Goal: Task Accomplishment & Management: Use online tool/utility

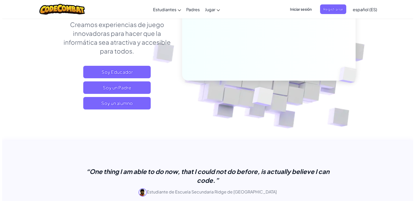
scroll to position [104, 0]
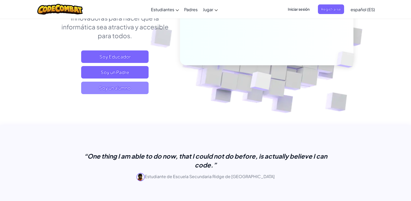
click at [143, 87] on span "Soy un alumno" at bounding box center [114, 88] width 67 height 12
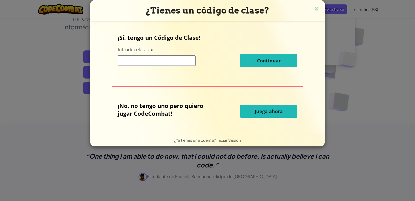
click at [270, 111] on span "Juega ahora" at bounding box center [269, 111] width 28 height 6
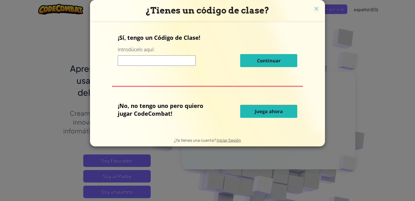
click at [269, 105] on button "Juega ahora" at bounding box center [268, 111] width 57 height 13
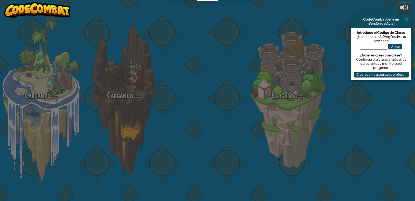
select select "es-ES"
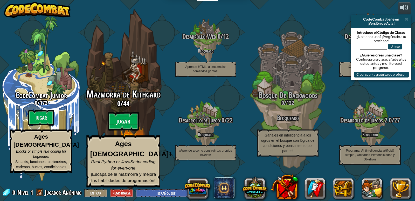
click at [123, 129] on btn "Jugar" at bounding box center [123, 121] width 31 height 19
select select "es-ES"
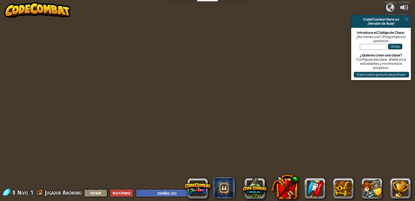
select select "es-ES"
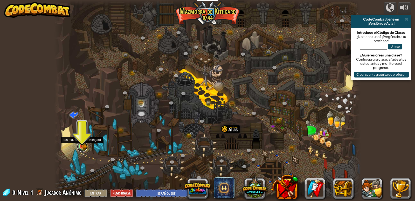
click at [86, 145] on link at bounding box center [82, 146] width 10 height 10
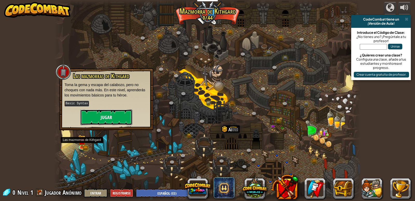
click at [104, 112] on button "Jugar" at bounding box center [106, 117] width 52 height 16
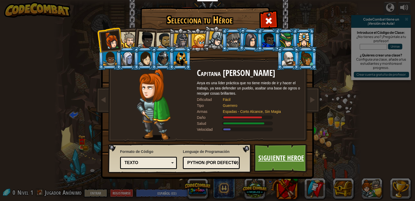
click at [292, 157] on link "Siguiente Heroe" at bounding box center [281, 158] width 54 height 29
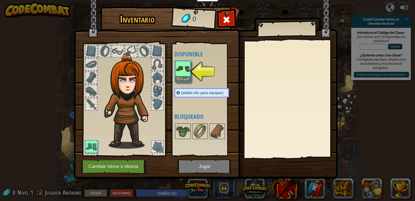
click at [174, 70] on div "Disponible Equipar (doble-clic para equipar) Bloqueado" at bounding box center [204, 99] width 64 height 113
click at [188, 77] on button "Equipar" at bounding box center [183, 78] width 15 height 5
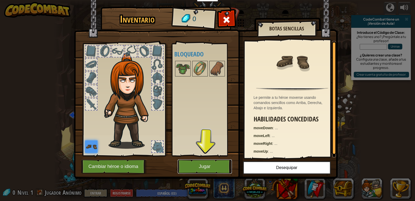
click at [218, 172] on button "Jugar" at bounding box center [205, 166] width 54 height 14
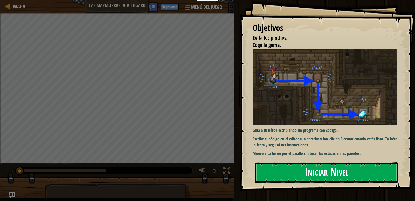
click at [278, 165] on button "Iniciar Nivel" at bounding box center [326, 172] width 143 height 21
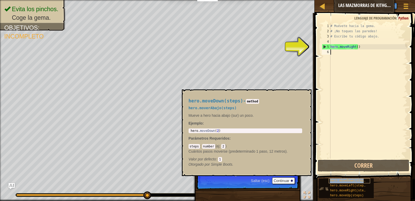
click at [360, 179] on span "hero.moveDown(steps)" at bounding box center [348, 181] width 37 height 4
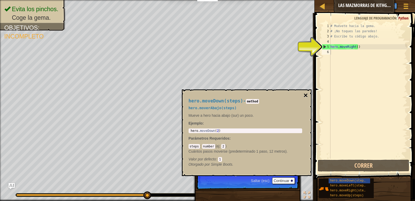
click at [304, 94] on button "×" at bounding box center [306, 95] width 4 height 7
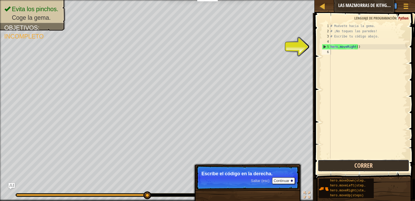
click at [349, 163] on button "Correr" at bounding box center [363, 165] width 91 height 12
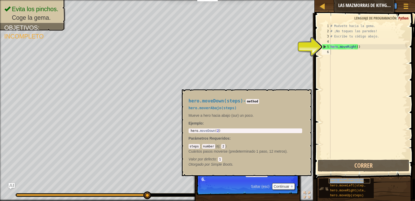
click at [363, 179] on span "hero.moveDown(steps)" at bounding box center [348, 181] width 37 height 4
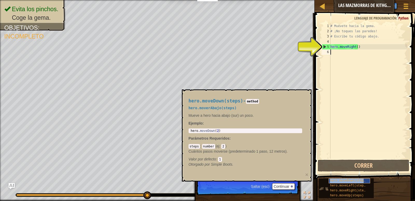
click at [365, 179] on div "hero.moveDown(steps)" at bounding box center [350, 180] width 42 height 5
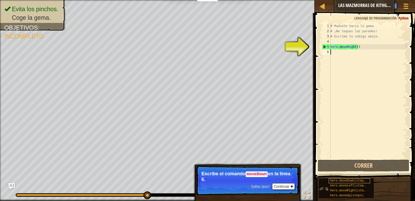
type textarea "h"
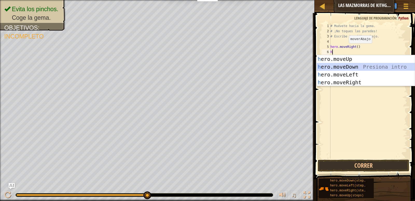
click at [361, 66] on div "h ero.moveUp Presiona intro h ero.moveDown Presiona intro h ero.moveLeft Presio…" at bounding box center [366, 78] width 98 height 47
click at [361, 66] on div "# Muévete hacia la gema. # ¡No toques las paredes! # Escribe tu código abajo. h…" at bounding box center [369, 95] width 78 height 145
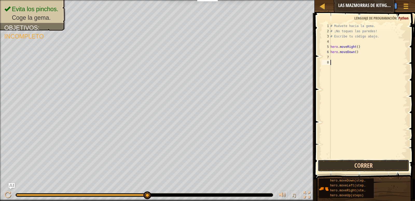
click at [367, 166] on button "Correr" at bounding box center [363, 165] width 91 height 12
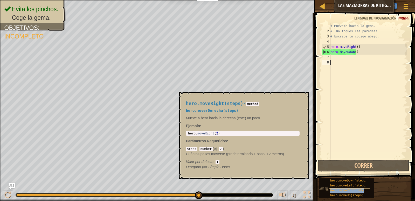
click at [366, 190] on span "hero.moveRight(steps)" at bounding box center [349, 190] width 39 height 4
click at [367, 185] on div "hero.moveLeft(steps)" at bounding box center [350, 185] width 42 height 5
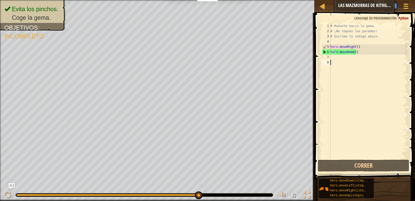
click at [335, 57] on div "# Muévete hacia la gema. # ¡No toques las paredes! # Escribe tu código abajo. h…" at bounding box center [369, 95] width 78 height 145
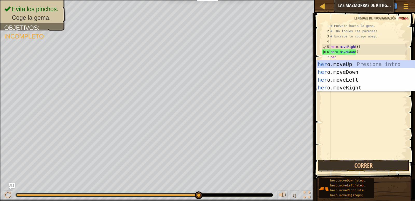
type textarea "hero"
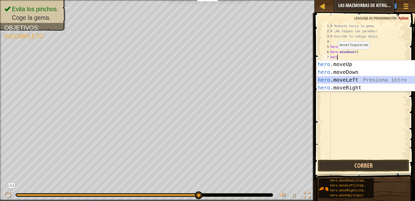
click at [344, 78] on div "hero .moveUp Presiona intro hero .moveDown Presiona intro hero .moveLeft Presio…" at bounding box center [366, 83] width 98 height 47
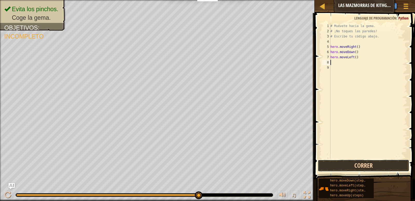
click at [360, 162] on button "Correr" at bounding box center [363, 165] width 91 height 12
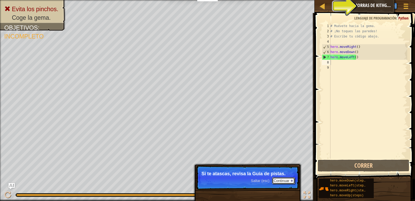
click at [291, 178] on button "Continuar" at bounding box center [283, 180] width 23 height 7
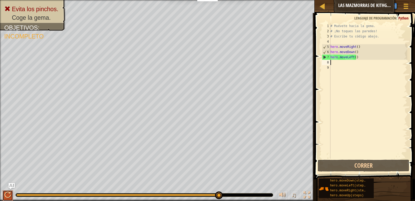
click at [8, 193] on div at bounding box center [7, 194] width 7 height 7
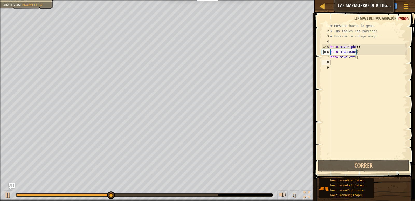
click at [82, 191] on div "♫" at bounding box center [157, 194] width 315 height 16
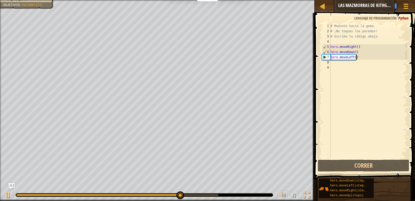
click at [364, 57] on div "# Muévete hacia la gema. # ¡No toques las paredes! # Escribe tu código abajo. h…" at bounding box center [369, 95] width 78 height 145
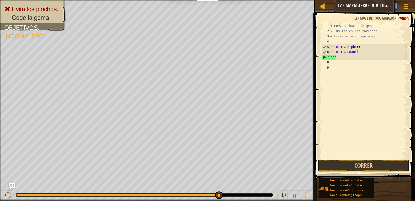
type textarea "h"
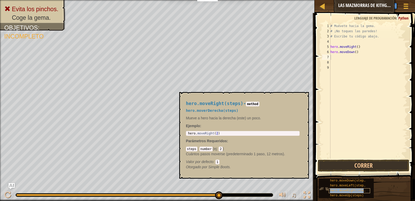
click at [367, 191] on div "hero.moveRight(steps)" at bounding box center [350, 190] width 42 height 5
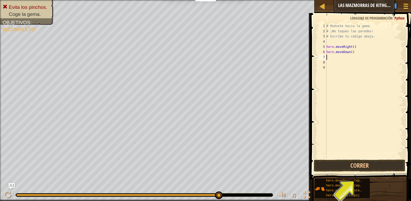
click at [329, 59] on div "# Muévete hacia la gema. # ¡No toques las paredes! # Escribe tu código abajo. h…" at bounding box center [365, 95] width 78 height 145
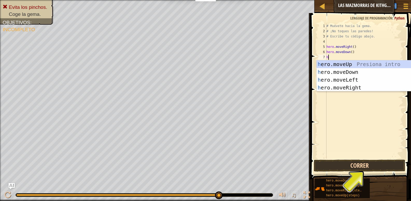
type textarea "h"
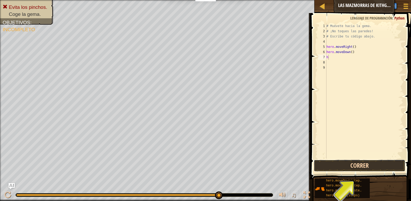
click at [364, 165] on button "Correr" at bounding box center [359, 165] width 91 height 12
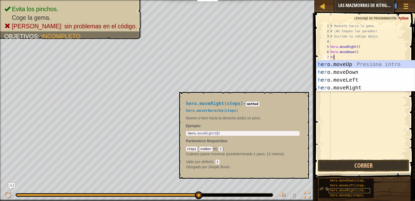
type textarea "hro"
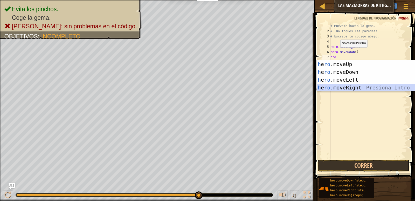
click at [359, 87] on div "h e ro .moveUp Presiona intro h e ro .moveDown Presiona intro h e ro .moveLeft …" at bounding box center [366, 83] width 98 height 47
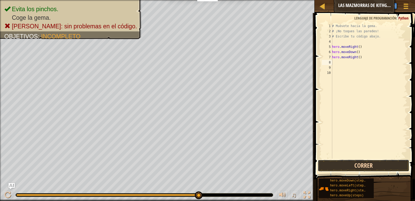
click at [378, 163] on button "Correr" at bounding box center [363, 165] width 91 height 12
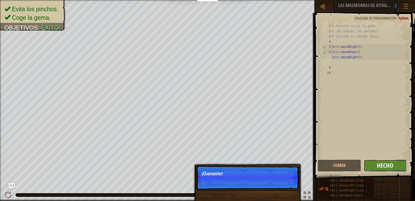
click at [387, 161] on span "Hecho" at bounding box center [385, 165] width 16 height 8
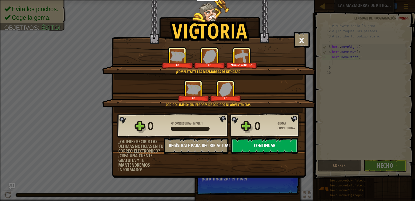
click at [285, 141] on button "Continuar" at bounding box center [264, 146] width 67 height 16
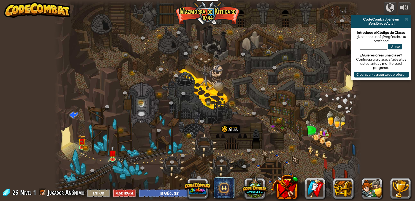
select select "es-ES"
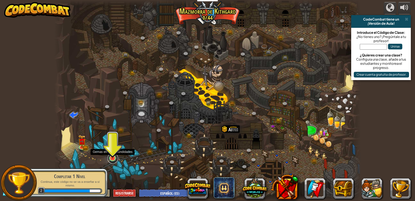
click at [113, 160] on link at bounding box center [113, 158] width 10 height 10
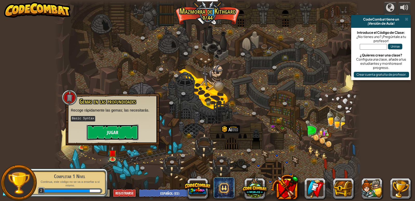
click at [119, 129] on button "Jugar" at bounding box center [113, 132] width 52 height 16
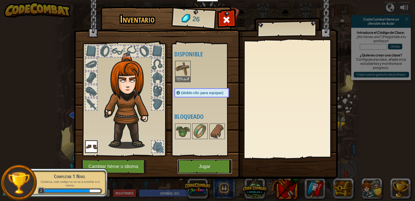
click at [224, 171] on button "Jugar" at bounding box center [205, 166] width 54 height 14
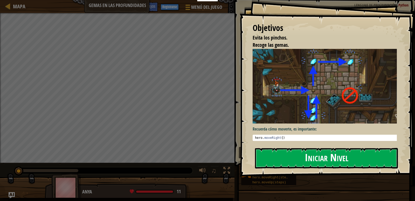
click at [356, 161] on button "Iniciar Nivel" at bounding box center [326, 158] width 143 height 21
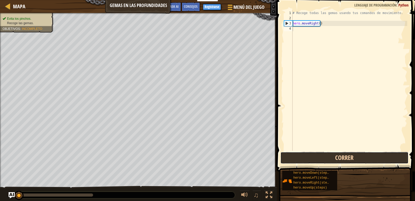
click at [365, 156] on button "Correr" at bounding box center [345, 158] width 128 height 12
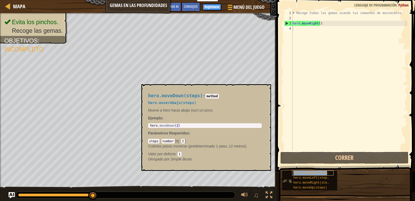
click at [320, 171] on span "hero.moveDown(steps)" at bounding box center [312, 173] width 37 height 4
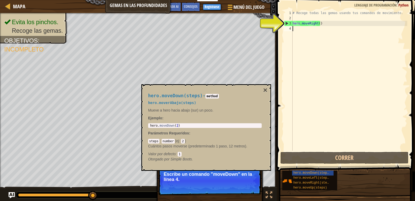
type textarea "h"
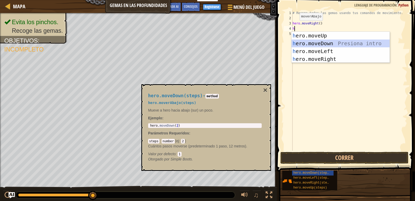
click at [326, 40] on div "h ero.moveUp Presiona intro h ero.moveDown Presiona intro h ero.moveLeft Presio…" at bounding box center [341, 55] width 98 height 47
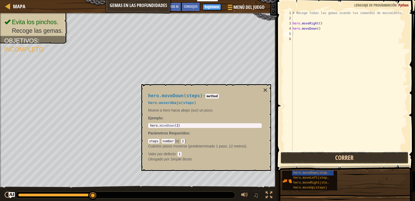
click at [334, 161] on button "Correr" at bounding box center [345, 158] width 128 height 12
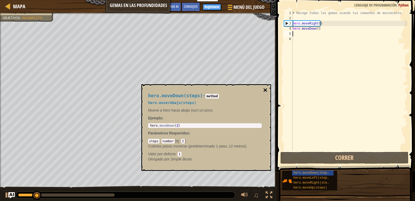
click at [267, 90] on button "×" at bounding box center [266, 89] width 4 height 7
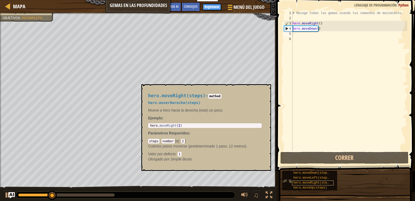
click at [323, 183] on span "hero.moveRight(steps)" at bounding box center [313, 183] width 39 height 4
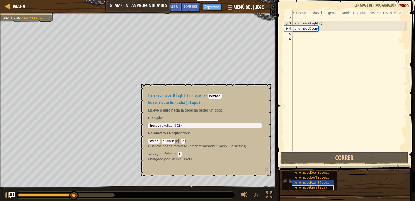
click at [326, 187] on div "hero.moveUp(steps)" at bounding box center [313, 187] width 42 height 5
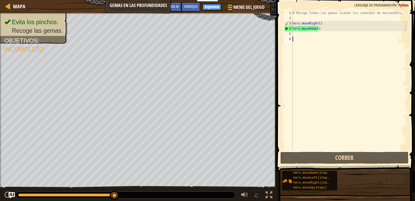
click at [300, 38] on div "# Recoge todas las gemas usando tus comandos de movimiento. hero . moveRight ( …" at bounding box center [350, 85] width 116 height 151
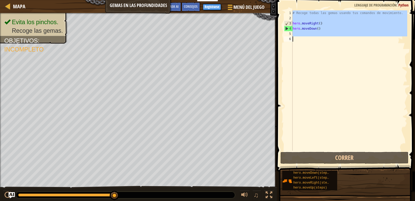
click at [299, 32] on div "# Recoge todas las gemas usando tus comandos de movimiento. hero . moveRight ( …" at bounding box center [350, 80] width 116 height 140
click at [299, 32] on div "# Recoge todas las gemas usando tus comandos de movimiento. hero . moveRight ( …" at bounding box center [350, 85] width 116 height 151
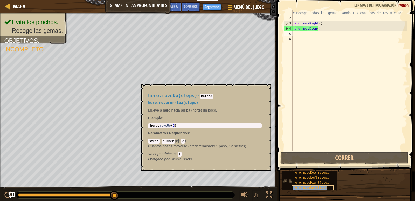
click at [313, 187] on span "hero.moveUp(steps)" at bounding box center [311, 188] width 34 height 4
type textarea "h"
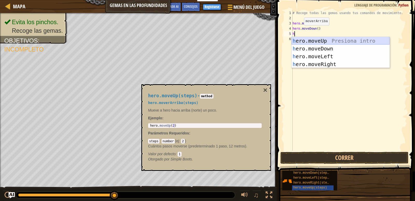
click at [371, 38] on div "h ero.moveUp Presiona intro h ero.moveDown Presiona intro h ero.moveLeft Presio…" at bounding box center [341, 60] width 98 height 47
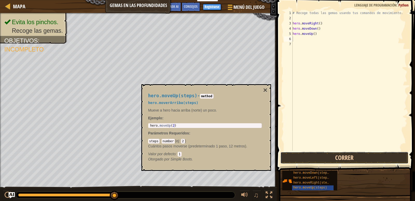
click at [303, 153] on button "Correr" at bounding box center [345, 158] width 128 height 12
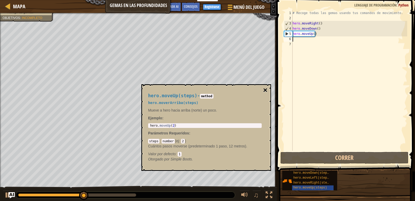
click at [266, 88] on button "×" at bounding box center [266, 89] width 4 height 7
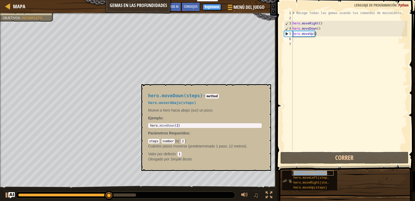
click at [332, 172] on div "hero.moveDown(steps)" at bounding box center [313, 172] width 42 height 5
drag, startPoint x: 332, startPoint y: 172, endPoint x: 330, endPoint y: 170, distance: 2.8
click at [331, 171] on div "hero.moveDown(steps)" at bounding box center [313, 172] width 42 height 5
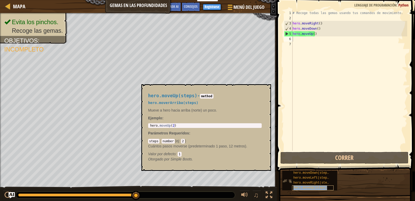
click at [323, 187] on span "hero.moveUp(steps)" at bounding box center [311, 188] width 34 height 4
type textarea "h"
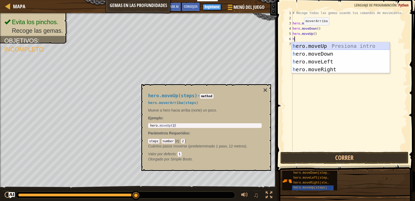
click at [336, 46] on div "h ero.moveUp Presiona intro h ero.moveDown Presiona intro h ero.moveLeft Presio…" at bounding box center [341, 65] width 98 height 47
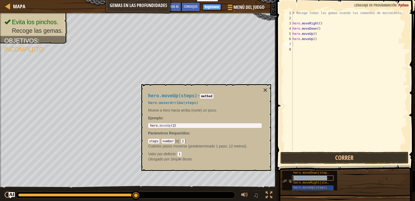
click at [327, 175] on div "hero.moveLeft(steps)" at bounding box center [313, 177] width 42 height 5
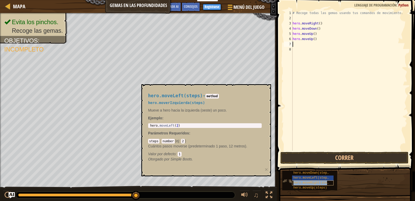
click at [332, 181] on div "hero.moveRight(steps)" at bounding box center [313, 182] width 42 height 5
type textarea "h"
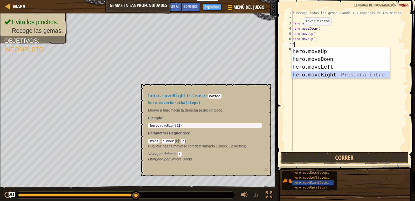
click at [344, 73] on div "h ero.moveUp Presiona intro h ero.moveDown Presiona intro h ero.moveLeft Presio…" at bounding box center [341, 70] width 98 height 47
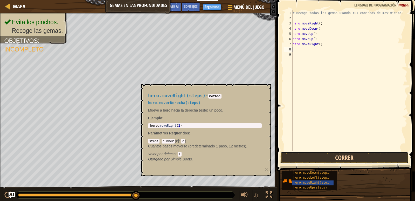
click at [358, 155] on button "Correr" at bounding box center [345, 158] width 128 height 12
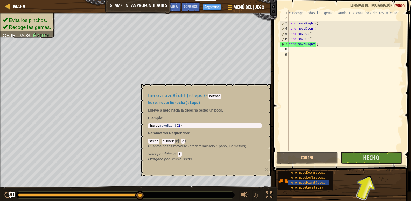
drag, startPoint x: 261, startPoint y: 94, endPoint x: 266, endPoint y: 93, distance: 4.9
click at [261, 94] on h4 "hero.moveRight(steps) - method" at bounding box center [205, 95] width 114 height 5
drag, startPoint x: 266, startPoint y: 93, endPoint x: 270, endPoint y: 92, distance: 4.8
click at [268, 93] on div "hero.moveRight(steps) - method hero.moverDerecha(steps) Mueve a hero hacia la d…" at bounding box center [206, 130] width 130 height 92
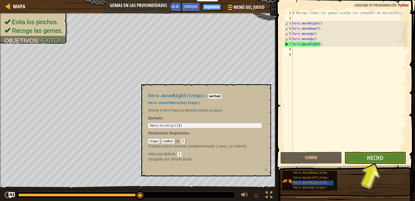
click at [272, 0] on body "Estudiantes Crear Cuenta Gratis. Soluciones para escuelas y distritos Vista pre…" at bounding box center [207, 0] width 415 height 0
click at [274, 88] on div "Mapa Gemas en las profundidades Menú del Juego Hecho Registrarse Consejos Ask A…" at bounding box center [207, 100] width 415 height 201
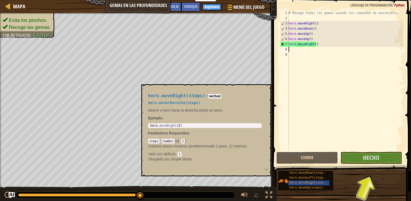
click at [275, 87] on span at bounding box center [343, 78] width 143 height 186
click at [274, 87] on span at bounding box center [343, 78] width 143 height 186
click at [273, 86] on span at bounding box center [343, 78] width 143 height 186
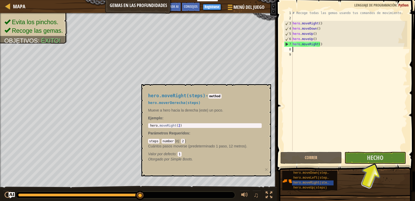
click at [271, 0] on body "Estudiantes Crear Cuenta Gratis. Soluciones para escuelas y distritos Vista pre…" at bounding box center [207, 0] width 415 height 0
click at [271, 85] on div "hero.moveRight(steps) - method hero.moverDerecha(steps) Mueve a hero hacia la d…" at bounding box center [206, 130] width 130 height 92
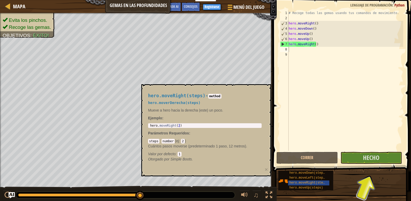
click at [268, 85] on div "hero.moveRight(steps) - method hero.moverDerecha(steps) Mueve a hero hacia la d…" at bounding box center [206, 130] width 130 height 92
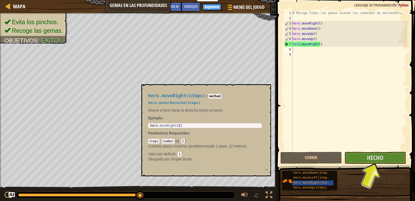
click at [264, 92] on div "hero.moveRight(steps) - method hero.moverDerecha(steps) Mueve a hero hacia la d…" at bounding box center [205, 127] width 121 height 78
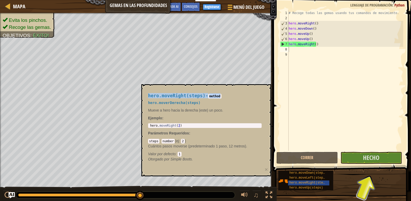
click at [264, 92] on div "hero.moveRight(steps) - method hero.moverDerecha(steps) Mueve a hero hacia la d…" at bounding box center [205, 127] width 121 height 78
click at [262, 0] on body "Estudiantes Crear Cuenta Gratis. Soluciones para escuelas y distritos Vista pre…" at bounding box center [205, 0] width 411 height 0
click at [264, 102] on div "hero.moveRight(steps) - method hero.moverDerecha(steps) Mueve a hero hacia la d…" at bounding box center [205, 127] width 121 height 78
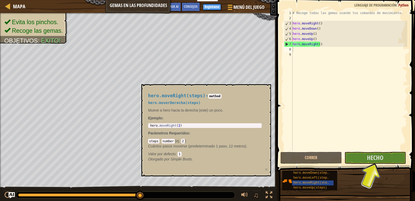
click at [265, 107] on div "hero.moveRight(steps) - method hero.moverDerecha(steps) Mueve a hero hacia la d…" at bounding box center [205, 127] width 121 height 78
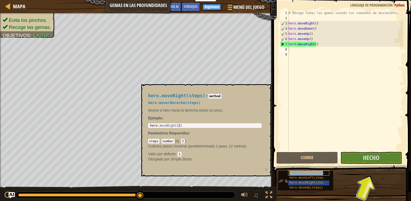
click at [314, 172] on span "hero.moveDown(steps)" at bounding box center [308, 173] width 37 height 4
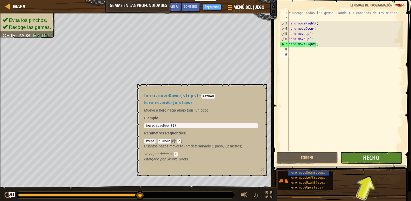
click at [322, 149] on div "# Recoge todas las gemas usando tus comandos de movimiento. hero . moveRight ( …" at bounding box center [346, 85] width 116 height 151
click at [363, 159] on button "Hecho" at bounding box center [372, 158] width 62 height 12
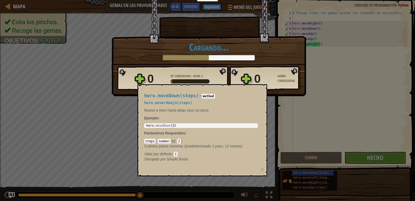
click at [259, 87] on div "hero.moveDown(steps) - method hero.moverAbajo(steps) Mueve a hero hacia abajo (…" at bounding box center [203, 130] width 130 height 92
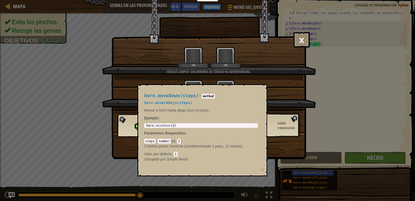
click at [263, 87] on div "hero.moveDown(steps) - method hero.moverAbajo(steps) Mueve a hero hacia abajo (…" at bounding box center [203, 130] width 130 height 92
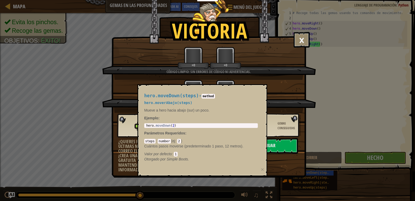
click at [263, 87] on div "hero.moveDown(steps) - method hero.moverAbajo(steps) Mueve a hero hacia abajo (…" at bounding box center [203, 130] width 130 height 92
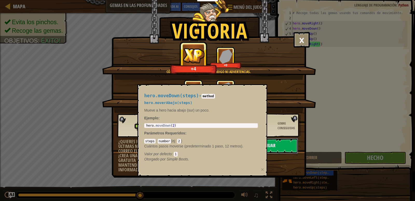
click at [289, 140] on button "Continuar" at bounding box center [264, 146] width 67 height 16
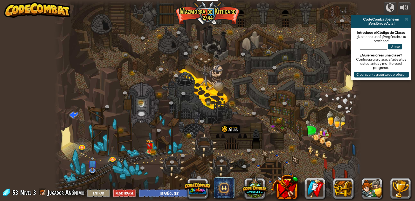
select select "es-ES"
click at [150, 147] on img at bounding box center [150, 142] width 8 height 17
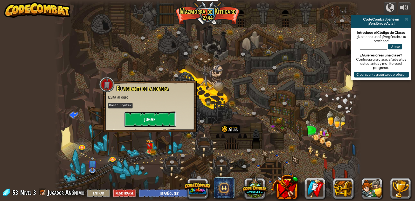
click at [160, 120] on button "Jugar" at bounding box center [150, 119] width 52 height 16
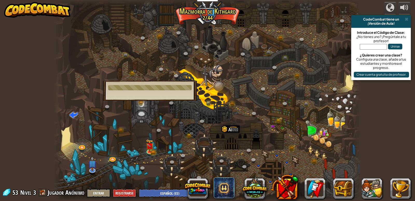
drag, startPoint x: 233, startPoint y: 70, endPoint x: 219, endPoint y: 69, distance: 14.4
click at [229, 69] on div at bounding box center [207, 100] width 307 height 201
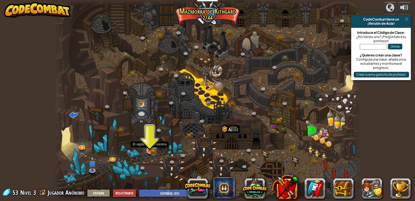
click at [150, 145] on img at bounding box center [149, 142] width 5 height 5
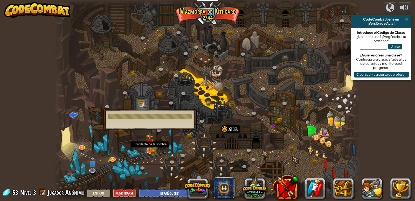
click at [148, 147] on img at bounding box center [150, 142] width 8 height 17
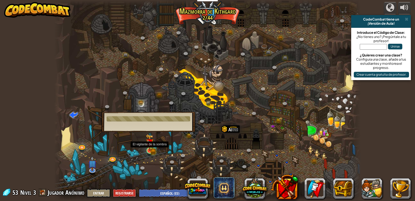
click at [153, 150] on img at bounding box center [150, 142] width 8 height 17
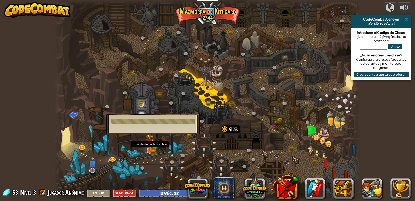
click at [153, 150] on img at bounding box center [150, 142] width 8 height 17
click at [152, 149] on img at bounding box center [150, 142] width 8 height 17
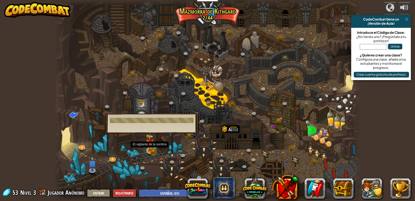
click at [151, 148] on img at bounding box center [150, 142] width 8 height 17
drag, startPoint x: 151, startPoint y: 148, endPoint x: 151, endPoint y: 145, distance: 3.1
click at [150, 148] on img at bounding box center [150, 142] width 8 height 17
click at [173, 127] on div "El vigilante de la sombra Evita al ogro. Basic Syntax Jugar" at bounding box center [150, 123] width 94 height 20
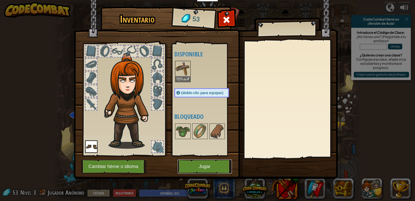
click at [201, 166] on button "Jugar" at bounding box center [205, 166] width 54 height 14
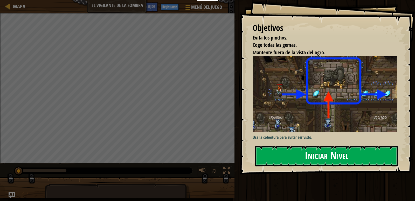
click at [305, 155] on button "Iniciar Nivel" at bounding box center [326, 156] width 143 height 21
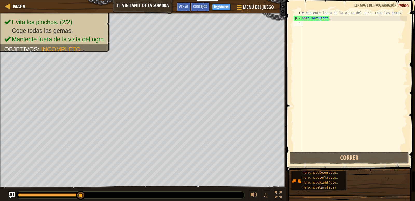
click at [322, 137] on div "# Mantente fuera de la vista del ogro. Coge las gemas. hero . moveRight ( )" at bounding box center [354, 85] width 106 height 151
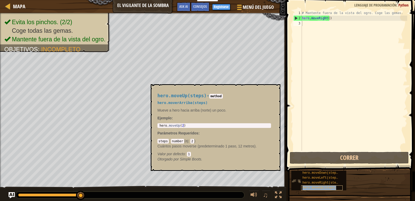
click at [335, 187] on div "hero.moveUp(steps)" at bounding box center [322, 187] width 42 height 5
type textarea "h"
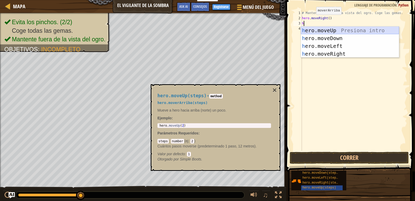
click at [326, 30] on div "h ero.moveUp Presiona intro h ero.moveDown Presiona intro h ero.moveLeft Presio…" at bounding box center [350, 49] width 98 height 47
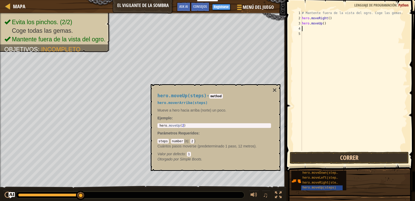
type textarea "h"
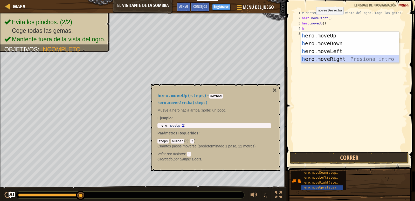
click at [336, 59] on div "h ero.moveUp Presiona intro h ero.moveDown Presiona intro h ero.moveLeft Presio…" at bounding box center [350, 55] width 98 height 47
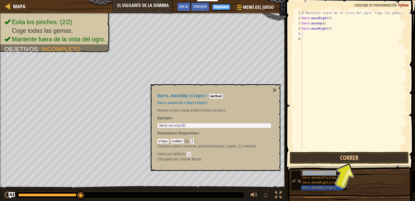
click at [331, 170] on div "hero.moveDown(steps)" at bounding box center [322, 172] width 42 height 5
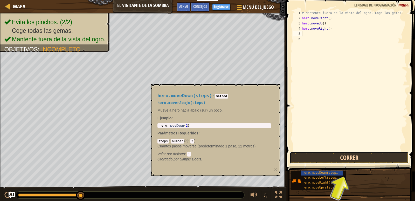
click at [336, 161] on button "Correr" at bounding box center [349, 158] width 119 height 12
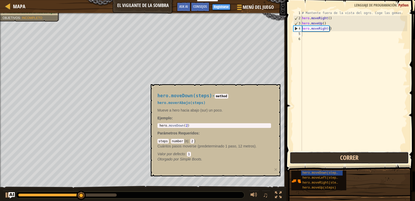
click at [341, 160] on button "Correr" at bounding box center [349, 158] width 119 height 12
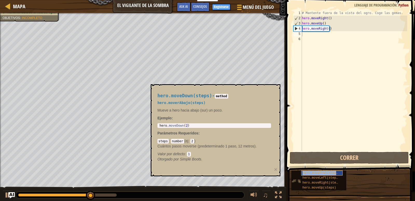
click at [321, 173] on span "hero.moveDown(steps)" at bounding box center [321, 173] width 37 height 4
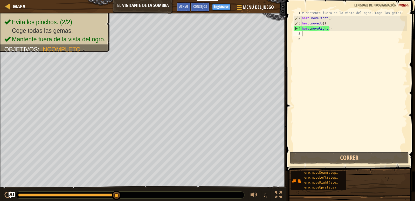
type textarea "h"
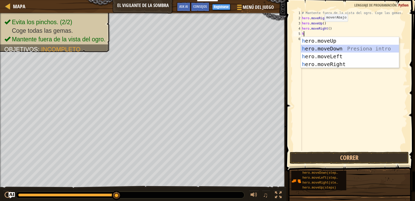
click at [338, 50] on div "h ero.moveUp Presiona intro h ero.moveDown Presiona intro h ero.moveLeft Presio…" at bounding box center [350, 60] width 98 height 47
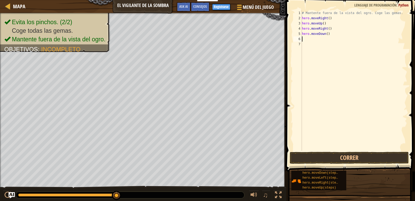
type textarea "h"
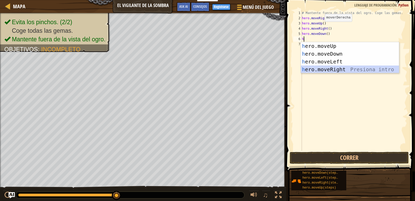
click at [332, 67] on div "h ero.moveUp Presiona intro h ero.moveDown Presiona intro h ero.moveLeft Presio…" at bounding box center [350, 65] width 98 height 47
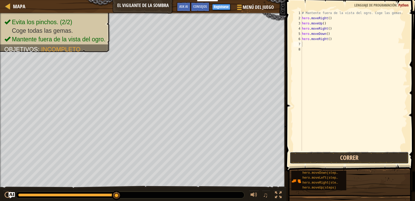
click at [357, 158] on button "Correr" at bounding box center [349, 158] width 119 height 12
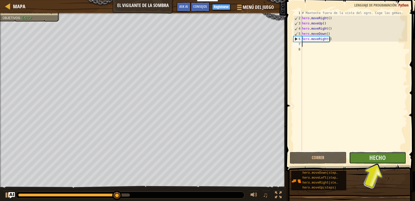
click at [390, 160] on button "Hecho" at bounding box center [377, 158] width 57 height 12
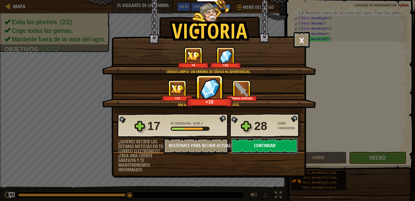
click at [276, 148] on button "Continuar" at bounding box center [264, 146] width 67 height 16
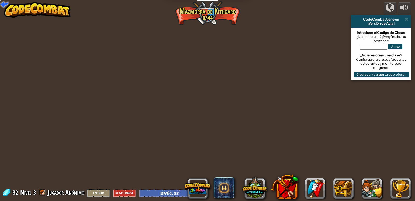
select select "es-ES"
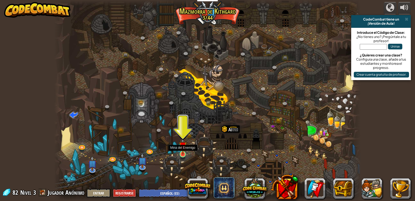
click at [180, 152] on img at bounding box center [183, 146] width 8 height 18
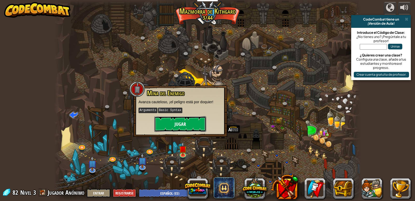
click at [198, 120] on button "Jugar" at bounding box center [180, 124] width 52 height 16
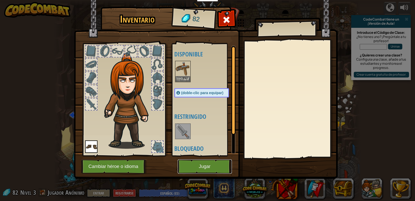
click at [215, 170] on button "Jugar" at bounding box center [205, 166] width 54 height 14
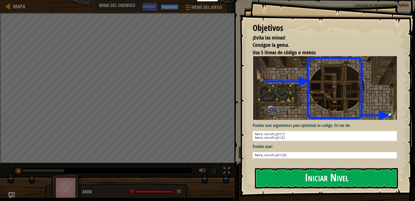
click at [339, 175] on button "Iniciar Nivel" at bounding box center [326, 178] width 143 height 21
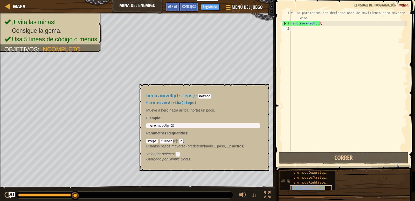
click at [325, 186] on div "hero.moveUp(steps)" at bounding box center [312, 187] width 42 height 5
click at [324, 188] on div "hero.moveUp(steps)" at bounding box center [312, 187] width 42 height 5
type textarea "h"
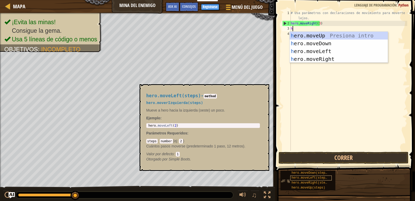
scroll to position [2, 0]
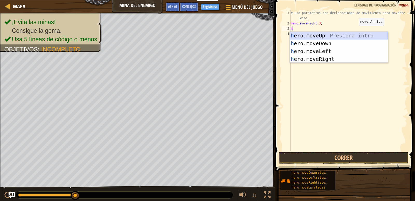
click at [355, 35] on div "h ero.moveUp Presiona intro h ero.moveDown Presiona intro h ero.moveLeft Presio…" at bounding box center [339, 55] width 98 height 47
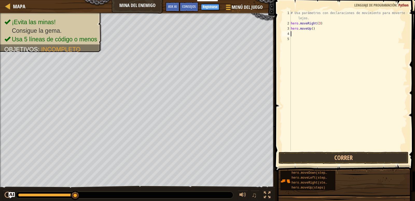
type textarea "h"
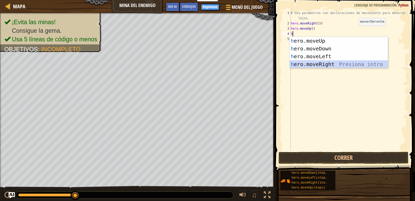
click at [351, 64] on div "h ero.moveUp Presiona intro h ero.moveDown Presiona intro h ero.moveLeft Presio…" at bounding box center [339, 60] width 98 height 47
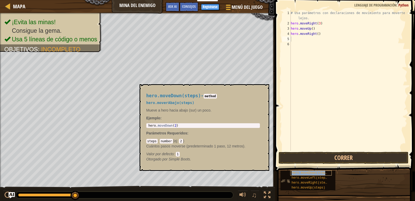
click at [327, 172] on div "hero.moveDown(steps)" at bounding box center [312, 172] width 42 height 5
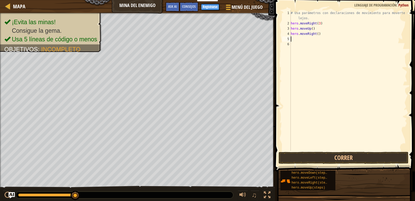
type textarea "h"
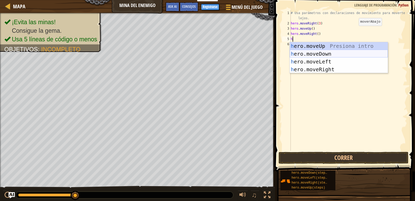
click at [345, 50] on div "h ero.moveUp Presiona intro h ero.moveDown Presiona intro h ero.moveLeft Presio…" at bounding box center [339, 65] width 98 height 47
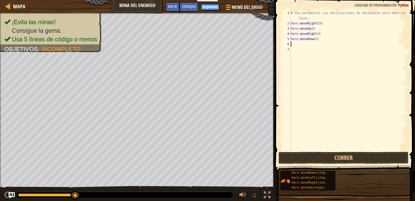
type textarea "h"
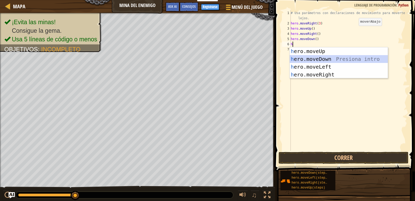
click at [337, 57] on div "h ero.moveUp Presiona intro h ero.moveDown Presiona intro h ero.moveLeft Presio…" at bounding box center [339, 70] width 98 height 47
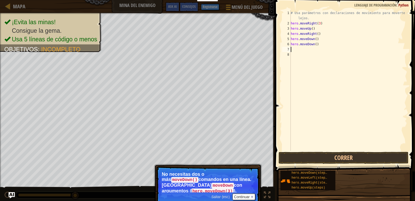
click at [294, 50] on div "# Usa parámetros con declaraciones de movimiento para moverte más lejos. hero .…" at bounding box center [349, 88] width 118 height 156
type textarea "h"
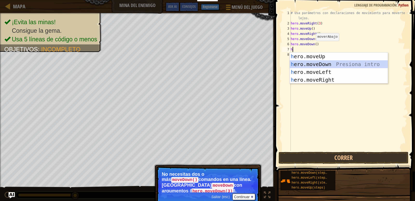
click at [338, 62] on div "h ero.moveUp Presiona intro h ero.moveDown Presiona intro h ero.moveLeft Presio…" at bounding box center [339, 75] width 98 height 47
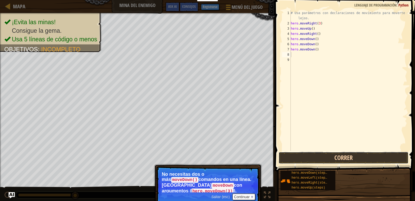
click at [364, 157] on button "Correr" at bounding box center [344, 158] width 130 height 12
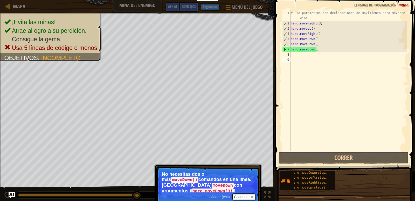
click at [349, 137] on div "# Usa parámetros con declaraciones de movimiento para moverte más lejos. hero .…" at bounding box center [349, 88] width 118 height 156
type textarea "h"
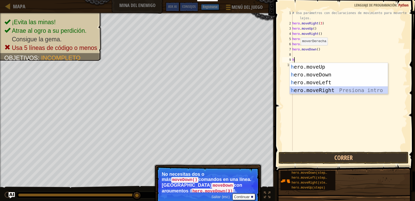
click at [339, 89] on div "h ero.moveUp Presiona intro h ero.moveDown Presiona intro h ero.moveLeft Presio…" at bounding box center [339, 86] width 98 height 47
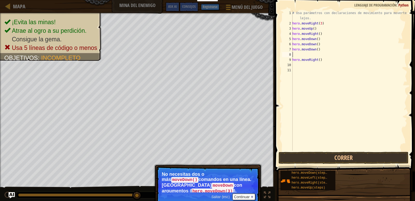
click at [304, 54] on div "# Usa parámetros con declaraciones de movimiento para moverte más lejos. hero .…" at bounding box center [350, 88] width 116 height 156
type textarea "h"
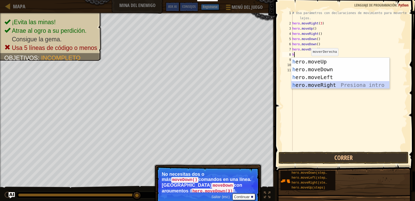
click at [335, 85] on div "h ero.moveUp Presiona intro h ero.moveDown Presiona intro h ero.moveLeft Presio…" at bounding box center [341, 81] width 98 height 47
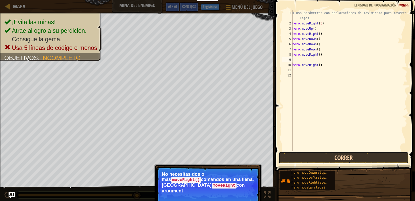
click at [334, 156] on button "Correr" at bounding box center [344, 158] width 130 height 12
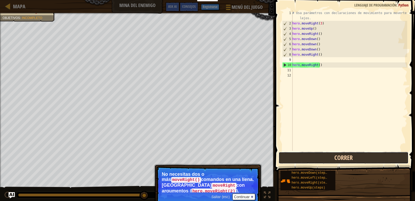
click at [350, 159] on button "Correr" at bounding box center [344, 158] width 130 height 12
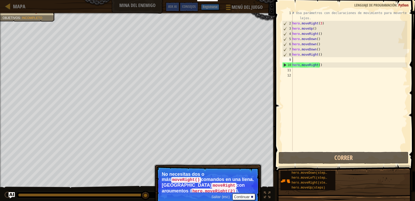
click at [334, 68] on div "# Usa parámetros con declaraciones de movimiento para moverte más lejos. hero .…" at bounding box center [350, 88] width 116 height 156
drag, startPoint x: 326, startPoint y: 60, endPoint x: 324, endPoint y: 63, distance: 3.1
click at [325, 61] on div "# Usa parámetros con declaraciones de movimiento para moverte más lejos. hero .…" at bounding box center [350, 88] width 116 height 156
click at [325, 62] on div "# Usa parámetros con declaraciones de movimiento para moverte más lejos. hero .…" at bounding box center [350, 88] width 116 height 156
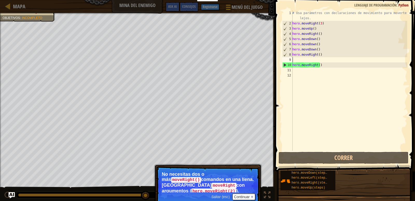
click at [320, 65] on div "# Usa parámetros con declaraciones de movimiento para moverte más lejos. hero .…" at bounding box center [350, 88] width 116 height 156
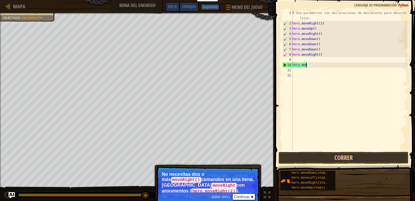
type textarea "h"
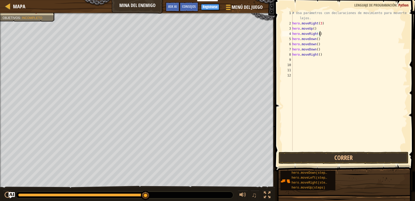
click at [321, 35] on div "# Usa parámetros con declaraciones de movimiento para moverte más lejos. hero .…" at bounding box center [350, 88] width 116 height 156
click at [327, 23] on div "# Usa parámetros con declaraciones de movimiento para moverte más lejos. hero .…" at bounding box center [350, 88] width 116 height 156
click at [316, 28] on div "# Usa parámetros con declaraciones de movimiento para moverte más lejos. hero .…" at bounding box center [350, 88] width 116 height 156
click at [322, 38] on div "# Usa parámetros con declaraciones de movimiento para moverte más lejos. hero .…" at bounding box center [350, 88] width 116 height 156
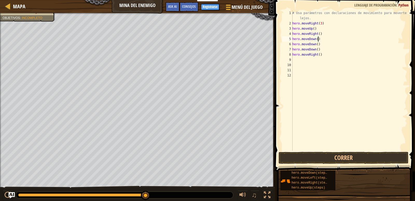
type textarea "hero.moveDown()"
click at [323, 58] on div "# Usa parámetros con declaraciones de movimiento para moverte más lejos. hero .…" at bounding box center [350, 88] width 116 height 156
drag, startPoint x: 323, startPoint y: 53, endPoint x: 319, endPoint y: 55, distance: 4.1
click at [320, 53] on div "# Usa parámetros con declaraciones de movimiento para moverte más lejos. hero .…" at bounding box center [350, 88] width 116 height 156
type textarea "h"
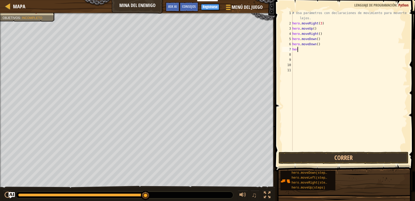
type textarea "h"
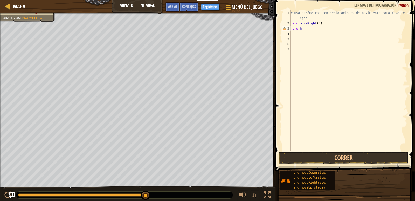
click at [306, 30] on div "# Usa parámetros con declaraciones de movimiento para moverte más lejos. hero .…" at bounding box center [349, 88] width 118 height 156
type textarea "h"
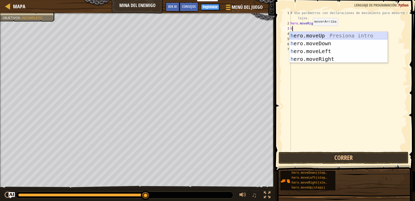
click at [329, 34] on div "h ero.moveUp Presiona intro h ero.moveDown Presiona intro h ero.moveLeft Presio…" at bounding box center [339, 55] width 98 height 47
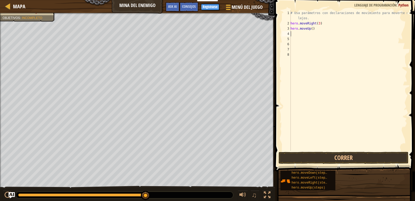
type textarea "h"
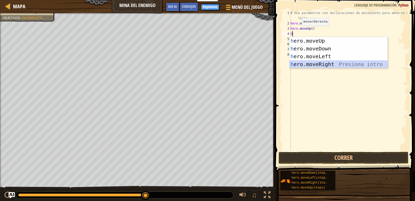
click at [337, 62] on div "h ero.moveUp Presiona intro h ero.moveDown Presiona intro h ero.moveLeft Presio…" at bounding box center [339, 60] width 98 height 47
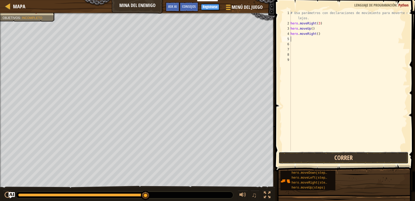
click at [328, 158] on button "Correr" at bounding box center [344, 158] width 130 height 12
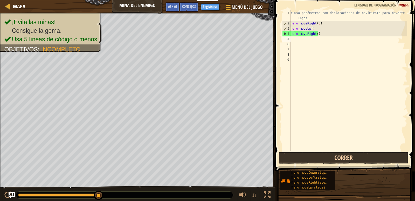
type textarea "h"
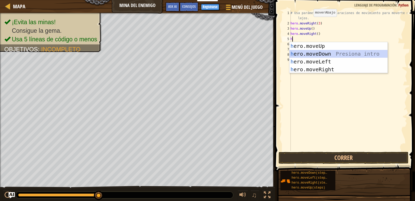
click at [334, 51] on div "h ero.moveUp Presiona intro h ero.moveDown Presiona intro h ero.moveLeft Presio…" at bounding box center [339, 65] width 98 height 47
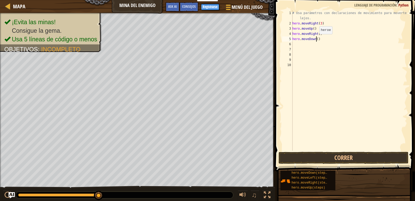
click at [317, 39] on div "# Usa parámetros con declaraciones de movimiento para moverte más lejos. hero .…" at bounding box center [350, 88] width 116 height 156
type textarea "hero.moveDown(3)"
click at [344, 155] on button "Correr" at bounding box center [344, 158] width 130 height 12
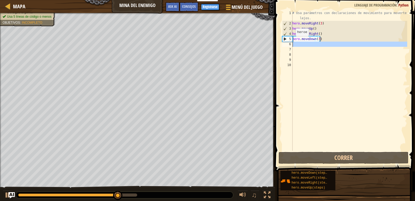
click at [292, 43] on div "6" at bounding box center [287, 44] width 10 height 5
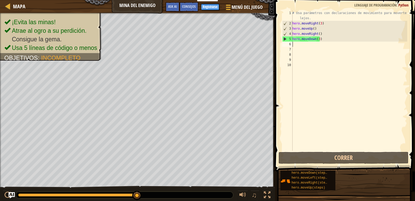
type textarea "h"
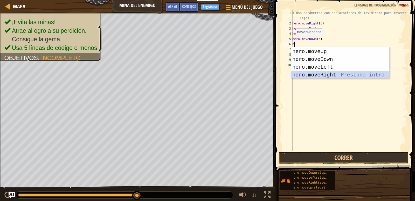
click at [340, 71] on div "h ero.moveUp Presiona intro h ero.moveDown Presiona intro h ero.moveLeft Presio…" at bounding box center [341, 70] width 98 height 47
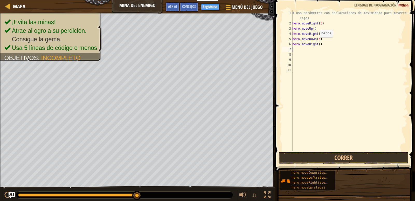
click at [317, 43] on div "# Usa parámetros con declaraciones de movimiento para moverte más lejos. hero .…" at bounding box center [350, 88] width 116 height 156
type textarea "hero.moveRight()"
click at [331, 58] on div "# Usa parámetros con declaraciones de movimiento para moverte más lejos. hero .…" at bounding box center [350, 88] width 116 height 156
click at [319, 46] on div "# Usa parámetros con declaraciones de movimiento para moverte más lejos. hero .…" at bounding box center [350, 88] width 116 height 156
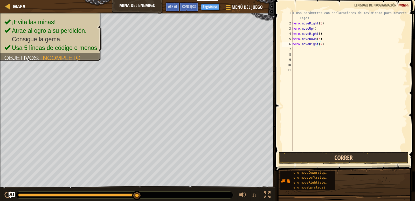
type textarea "hero.moveRight(2)"
click at [326, 156] on button "Correr" at bounding box center [344, 158] width 130 height 12
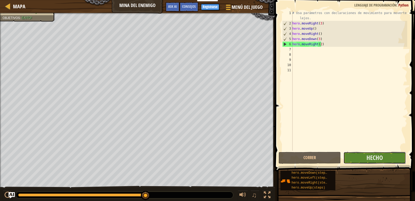
click at [388, 158] on button "Hecho" at bounding box center [375, 158] width 62 height 12
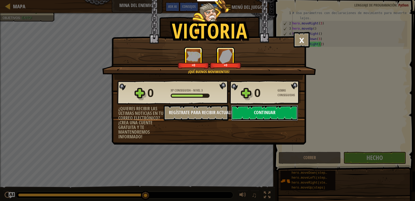
click at [253, 114] on button "Continuar" at bounding box center [264, 113] width 67 height 16
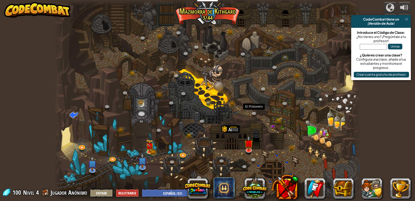
select select "es-ES"
click at [153, 148] on img at bounding box center [150, 142] width 8 height 17
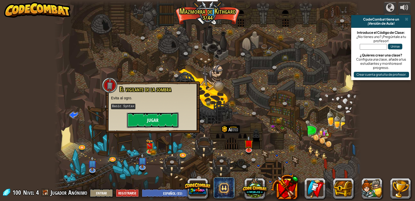
click at [164, 121] on button "Jugar" at bounding box center [153, 120] width 52 height 16
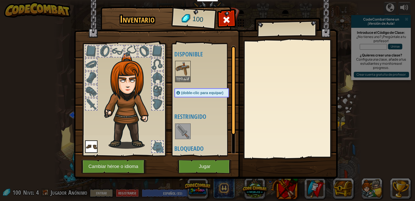
click at [42, 45] on div "Inventario 100 Disponible [GEOGRAPHIC_DATA] Equipar (doble-clic para equipar) R…" at bounding box center [207, 100] width 415 height 201
drag, startPoint x: 43, startPoint y: 49, endPoint x: 132, endPoint y: 175, distance: 154.8
click at [109, 156] on div "Inventario 100 Disponible [GEOGRAPHIC_DATA] Equipar (doble-clic para equipar) R…" at bounding box center [207, 100] width 415 height 201
click at [197, 170] on button "Jugar" at bounding box center [205, 166] width 54 height 14
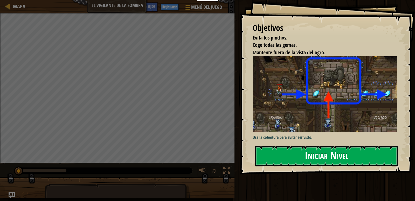
click at [369, 153] on button "Iniciar Nivel" at bounding box center [326, 156] width 143 height 21
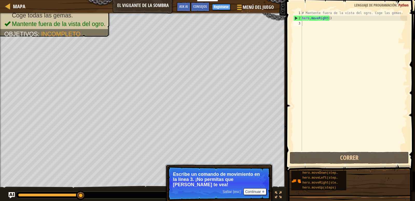
click at [38, 14] on ul "Evita los pinchos. (2/2) Coge todas las gemas. Mantente fuera de la vista del o…" at bounding box center [55, 16] width 103 height 26
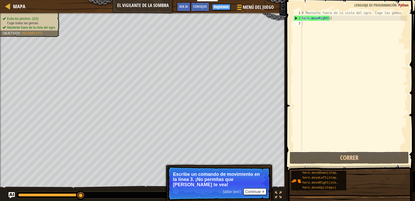
drag, startPoint x: 54, startPoint y: 19, endPoint x: 55, endPoint y: 23, distance: 4.2
click at [55, 23] on li "Coge todas las gemas." at bounding box center [29, 23] width 53 height 4
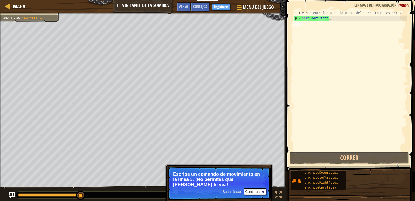
click at [48, 8] on div "Mapa El vigilante de la sombra Menú del Juego Hecho Registrarse Consejos Ask AI…" at bounding box center [207, 100] width 415 height 201
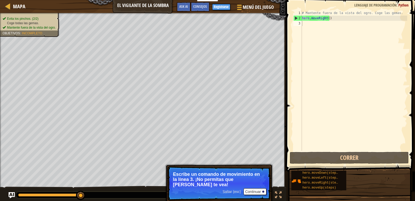
drag, startPoint x: 52, startPoint y: 17, endPoint x: 54, endPoint y: 20, distance: 3.7
click at [54, 20] on ul "Evita los pinchos. (2/2) Coge todas las gemas. Mantente fuera de la vista del o…" at bounding box center [30, 23] width 55 height 13
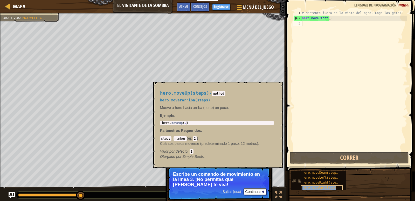
click at [335, 186] on div "hero.moveUp(steps)" at bounding box center [322, 187] width 42 height 5
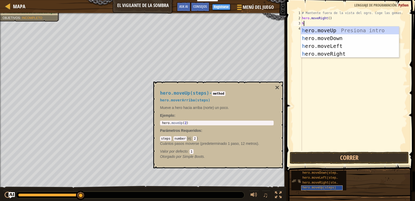
type textarea "h"
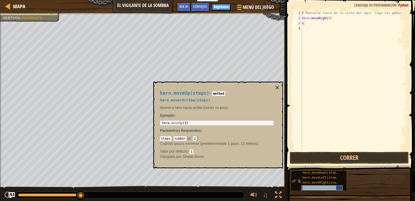
click at [340, 185] on div "hero.moveUp(steps)" at bounding box center [322, 187] width 42 height 5
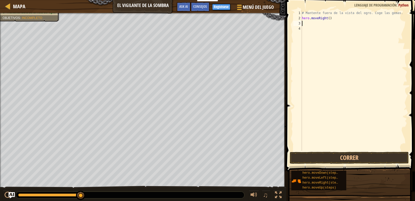
type textarea "h"
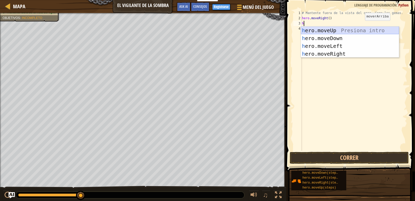
click at [363, 29] on div "h ero.moveUp Presiona intro h ero.moveDown Presiona intro h ero.moveLeft Presio…" at bounding box center [350, 49] width 98 height 47
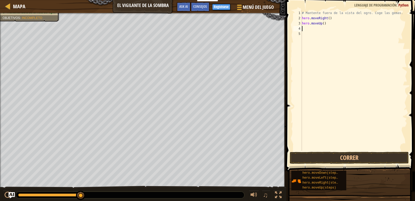
type textarea "h"
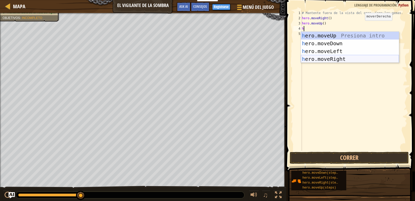
click at [356, 57] on div "h ero.moveUp Presiona intro h ero.moveDown Presiona intro h ero.moveLeft Presio…" at bounding box center [350, 55] width 98 height 47
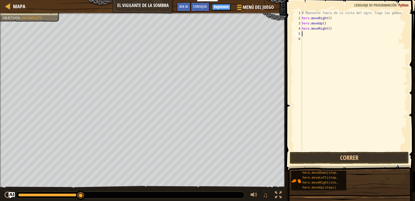
type textarea "h"
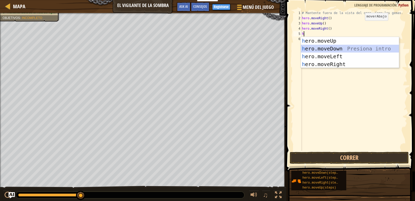
click at [352, 46] on div "h ero.moveUp Presiona intro h ero.moveDown Presiona intro h ero.moveLeft Presio…" at bounding box center [350, 60] width 98 height 47
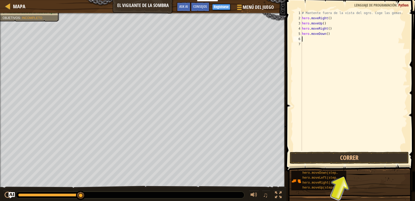
type textarea "h"
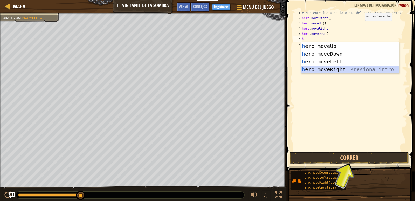
click at [358, 69] on div "h ero.moveUp Presiona intro h ero.moveDown Presiona intro h ero.moveLeft Presio…" at bounding box center [350, 65] width 98 height 47
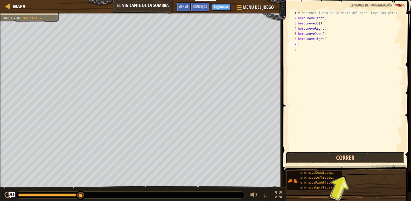
click at [375, 159] on button "Correr" at bounding box center [345, 158] width 119 height 12
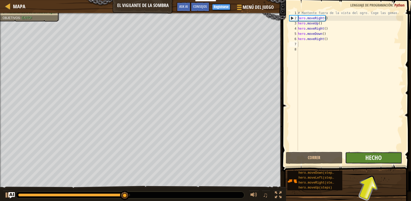
click at [368, 155] on span "Hecho" at bounding box center [374, 157] width 16 height 8
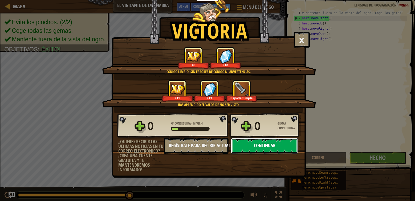
click at [295, 144] on button "Continuar" at bounding box center [264, 146] width 67 height 16
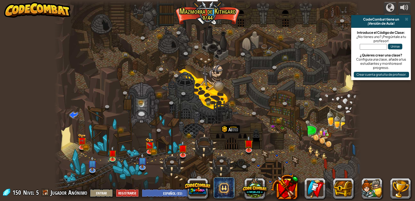
select select "es-ES"
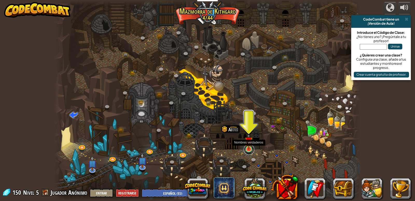
click at [253, 152] on link at bounding box center [249, 149] width 10 height 10
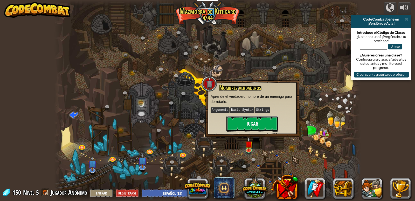
click at [266, 127] on button "Jugar" at bounding box center [253, 124] width 52 height 16
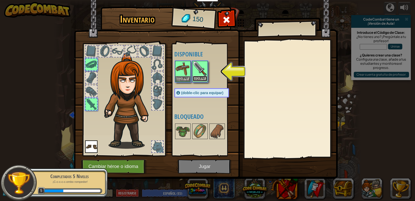
click at [198, 78] on button "Equipar" at bounding box center [200, 78] width 15 height 5
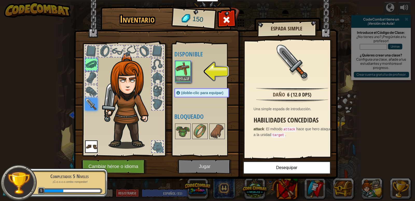
click at [191, 76] on div "Equipar" at bounding box center [183, 71] width 16 height 21
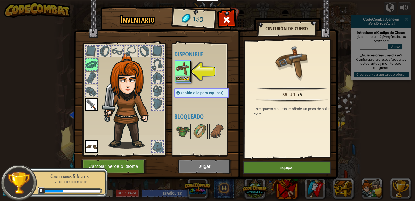
click at [180, 73] on img at bounding box center [183, 68] width 15 height 15
click at [184, 75] on img at bounding box center [183, 68] width 15 height 15
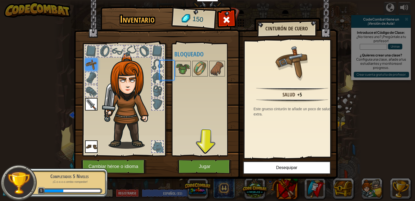
click at [184, 75] on img at bounding box center [183, 68] width 15 height 15
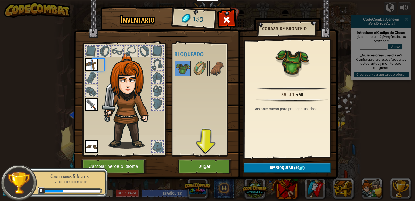
click at [184, 75] on img at bounding box center [183, 68] width 15 height 15
click at [215, 160] on button "Jugar" at bounding box center [205, 166] width 54 height 14
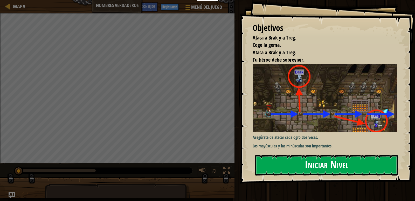
click at [327, 169] on button "Iniciar Nivel" at bounding box center [326, 165] width 143 height 21
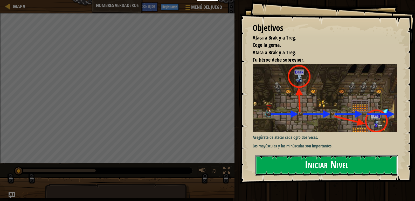
click at [327, 169] on button "Iniciar Nivel" at bounding box center [326, 165] width 143 height 21
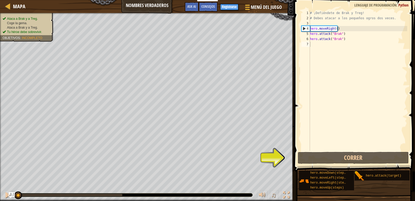
type textarea "hero.attack("Brak")"
click at [347, 41] on div "# ¡Defiéndete de Brak y Treg! # Debes atacar a los pequeños ogros dos veces. he…" at bounding box center [358, 85] width 98 height 151
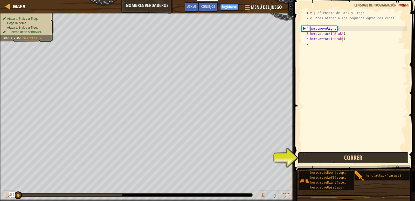
click at [350, 158] on button "Correr" at bounding box center [353, 158] width 111 height 12
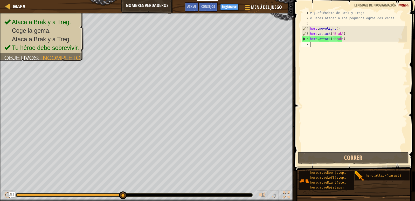
click at [320, 46] on div "# ¡Defiéndete de Brak y Treg! # Debes atacar a los pequeños ogros dos veces. he…" at bounding box center [358, 85] width 98 height 151
type textarea "h"
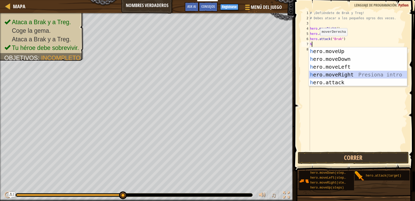
click at [357, 75] on div "h ero.moveUp Presiona intro h ero.moveDown Presiona intro h ero.moveLeft Presio…" at bounding box center [358, 74] width 98 height 55
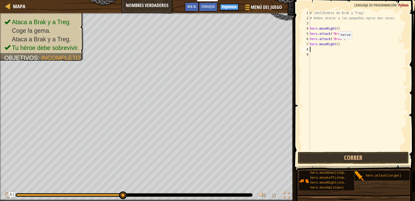
click at [335, 44] on div "# ¡Defiéndete de Brak y Treg! # Debes atacar a los pequeños ogros dos veces. he…" at bounding box center [358, 85] width 98 height 151
click at [336, 43] on div "# ¡Defiéndete de Brak y Treg! # Debes atacar a los pequeños ogros dos veces. he…" at bounding box center [358, 85] width 98 height 151
type textarea "hero.moveRight(3)"
click at [367, 157] on button "Correr" at bounding box center [353, 158] width 111 height 12
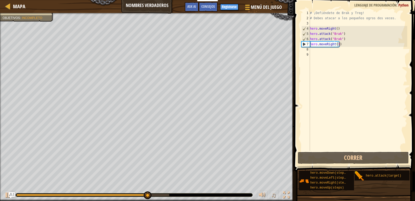
drag, startPoint x: 378, startPoint y: 168, endPoint x: 378, endPoint y: 184, distance: 16.1
click at [378, 170] on div "hero.moveDown(steps) hero.moveLeft(steps) hero.moveRight(steps) hero.moveUp(ste…" at bounding box center [355, 180] width 113 height 20
